Goal: Information Seeking & Learning: Check status

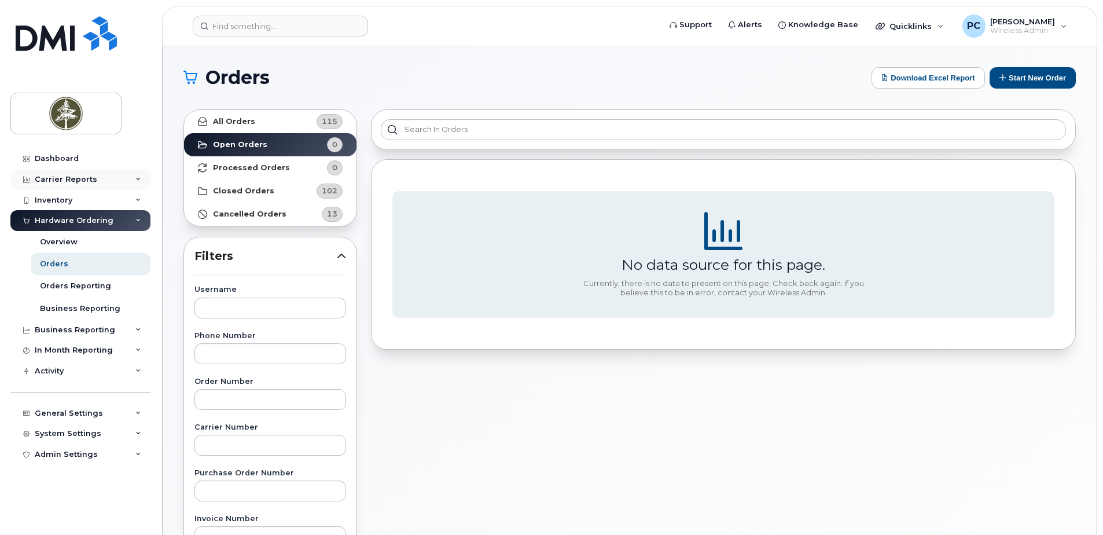
click at [116, 180] on div "Carrier Reports" at bounding box center [80, 179] width 140 height 21
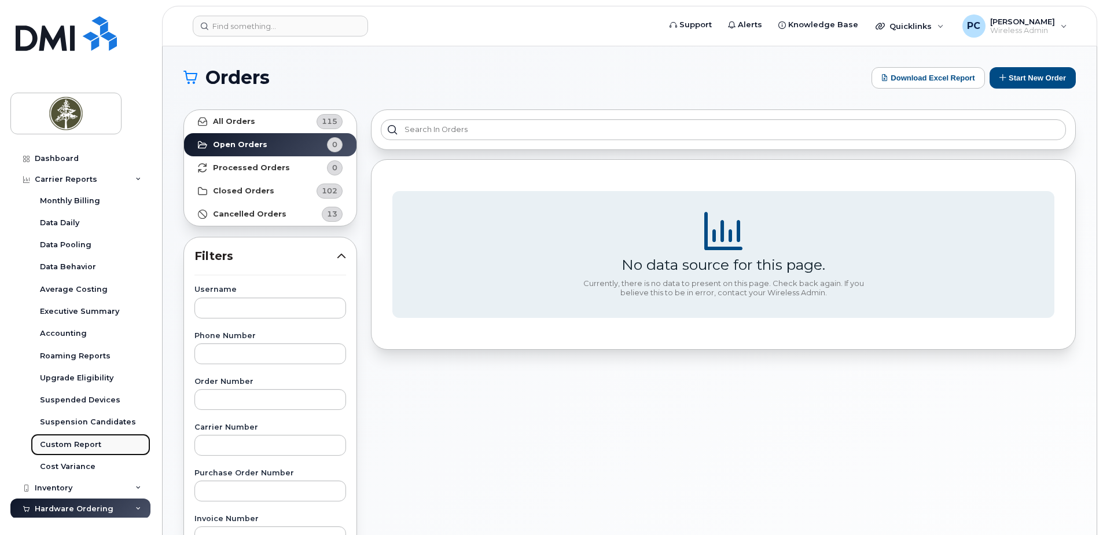
click at [102, 443] on link "Custom Report" at bounding box center [91, 445] width 120 height 22
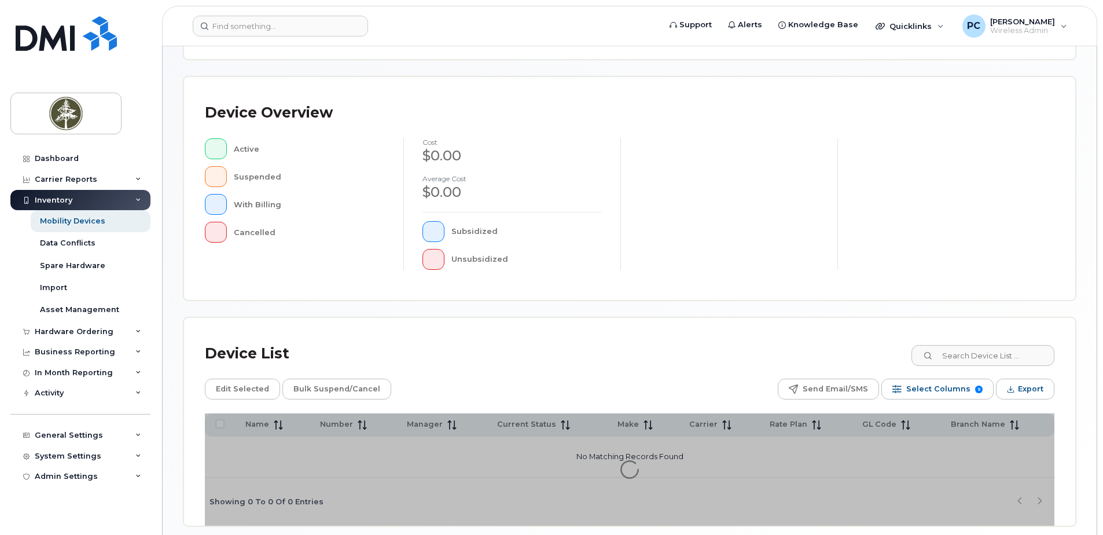
scroll to position [261, 0]
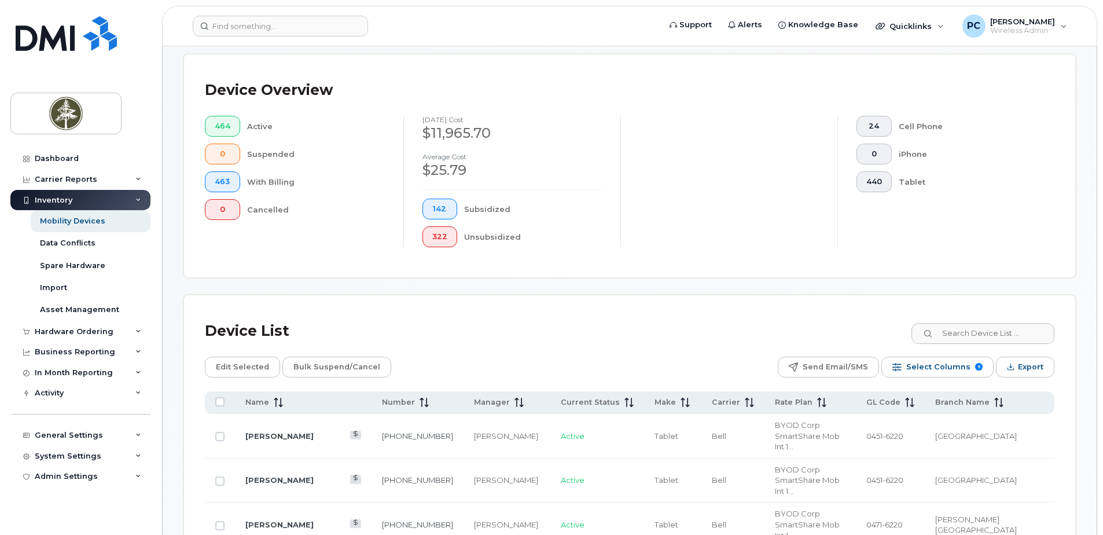
scroll to position [347, 0]
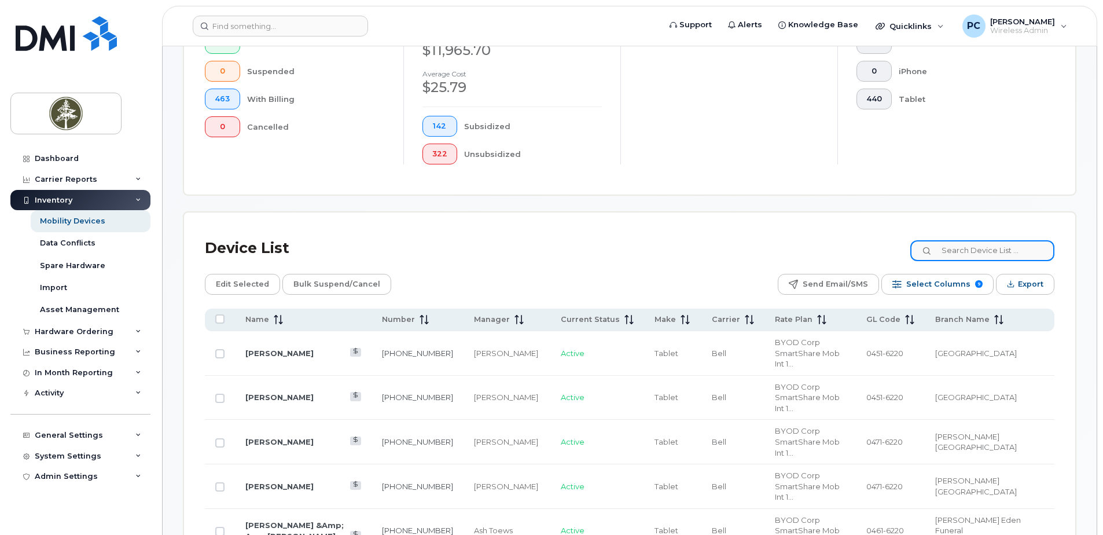
click at [968, 251] on input at bounding box center [983, 250] width 144 height 21
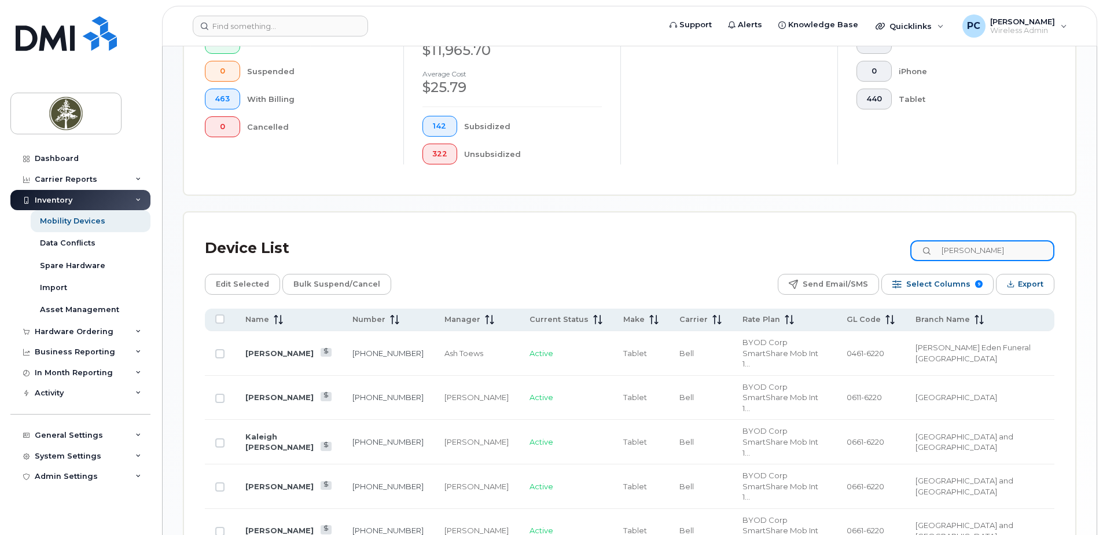
type input "[PERSON_NAME]"
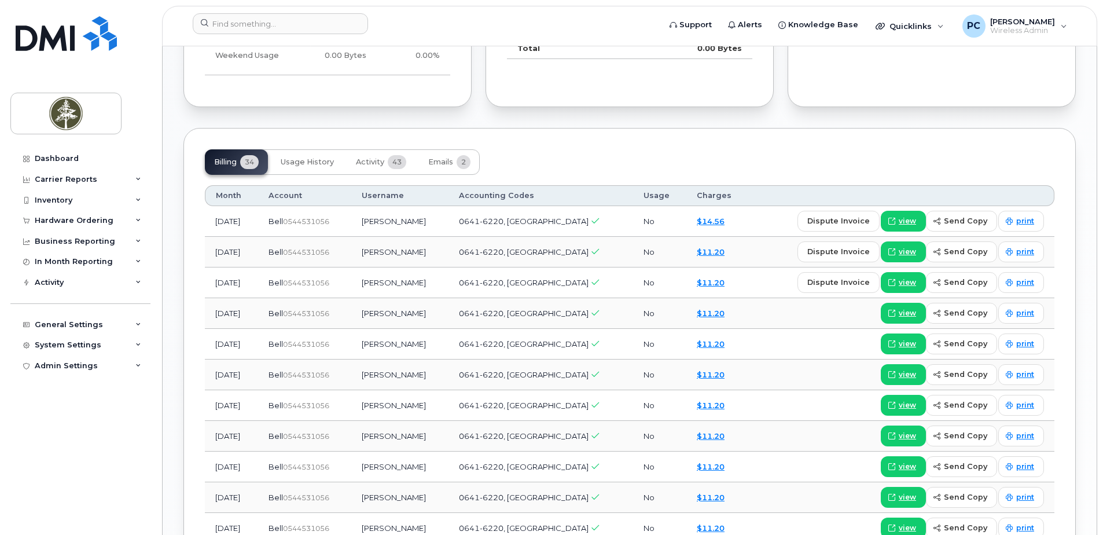
scroll to position [810, 0]
click at [299, 155] on button "Usage History" at bounding box center [308, 161] width 72 height 25
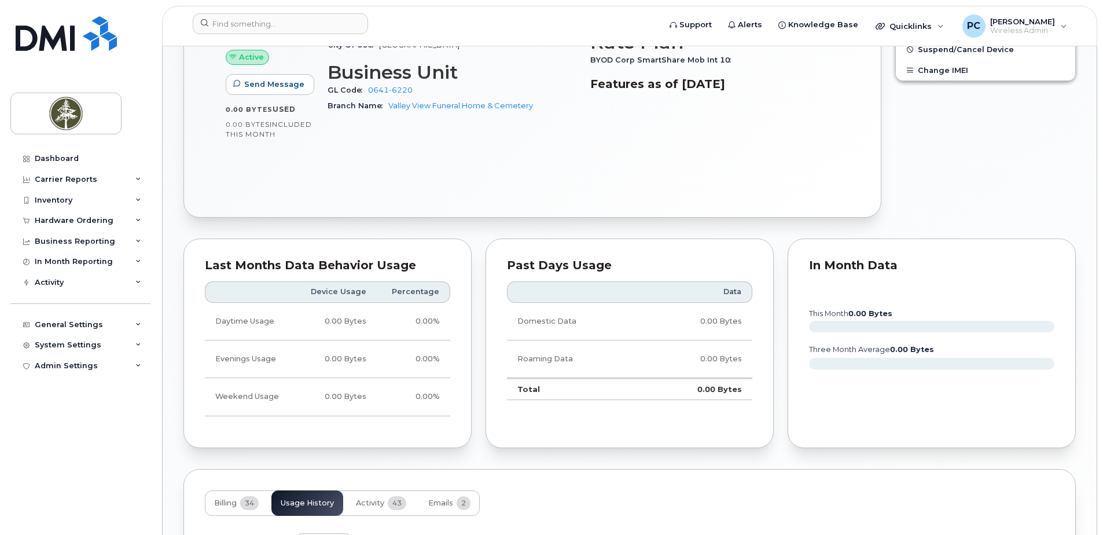
scroll to position [457, 0]
